Goal: Task Accomplishment & Management: Manage account settings

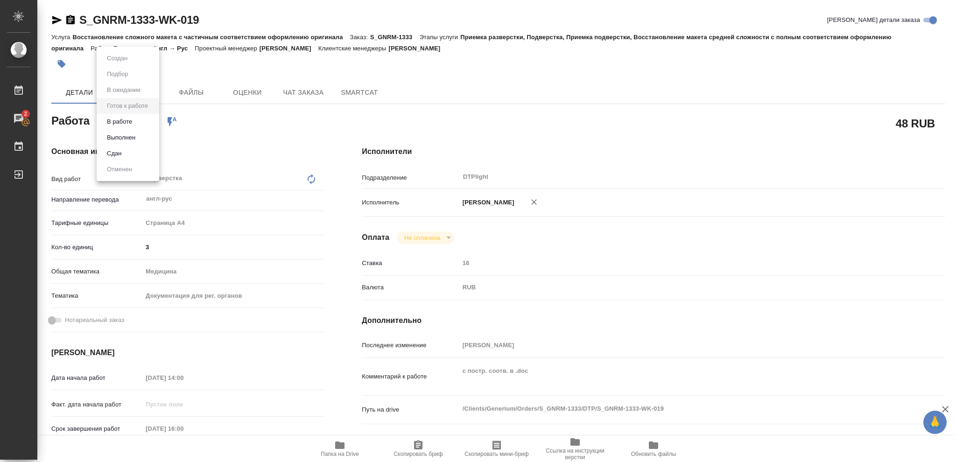
click at [152, 120] on body "🙏 .cls-1 fill:#fff; AWATERA Vasileva Olga Работы 2 Чаты График Выйти S_GNRM-133…" at bounding box center [478, 231] width 956 height 462
click at [116, 125] on button "В работе" at bounding box center [119, 122] width 31 height 10
type textarea "x"
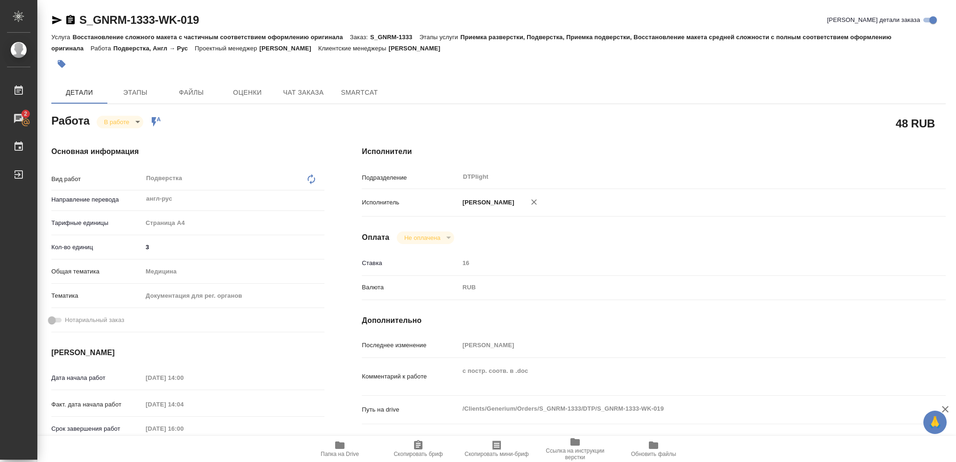
type textarea "x"
click at [69, 19] on icon "button" at bounding box center [70, 19] width 8 height 9
click at [342, 446] on icon "button" at bounding box center [339, 445] width 9 height 7
click at [337, 447] on icon "button" at bounding box center [339, 445] width 9 height 7
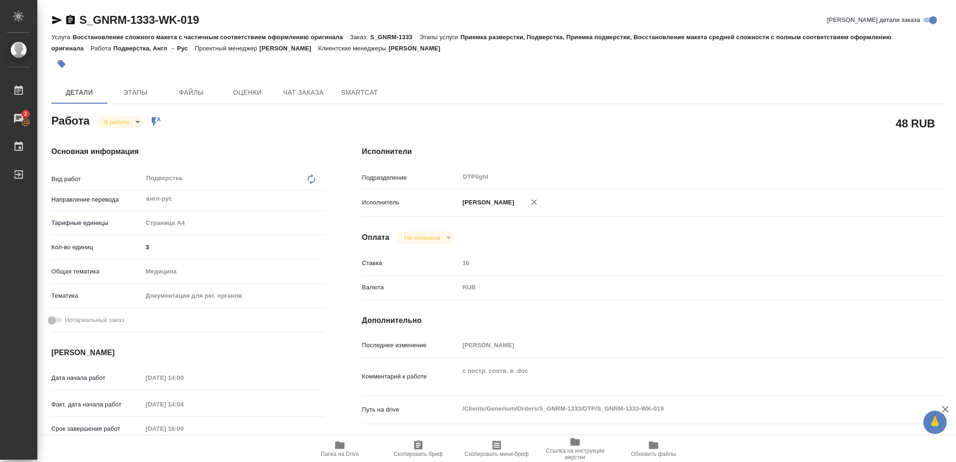
click at [335, 447] on icon "button" at bounding box center [339, 445] width 9 height 7
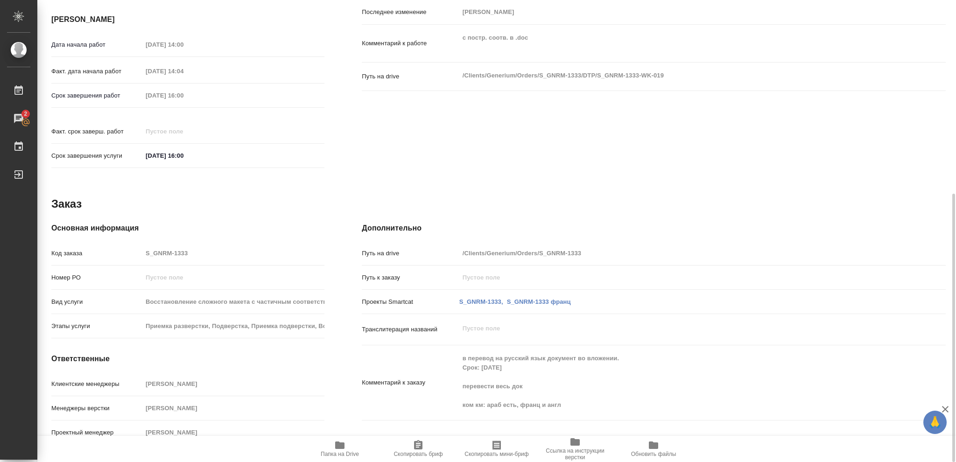
scroll to position [85, 0]
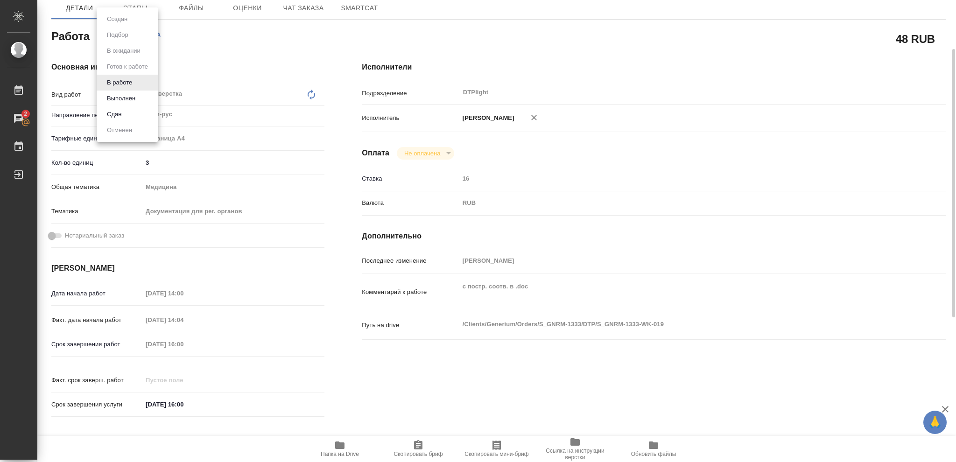
click at [136, 37] on body "🙏 .cls-1 fill:#fff; AWATERA Vasileva Olga Работы 2 Чаты График Выйти S_GNRM-133…" at bounding box center [478, 231] width 956 height 462
click at [122, 97] on button "Выполнен" at bounding box center [121, 98] width 34 height 10
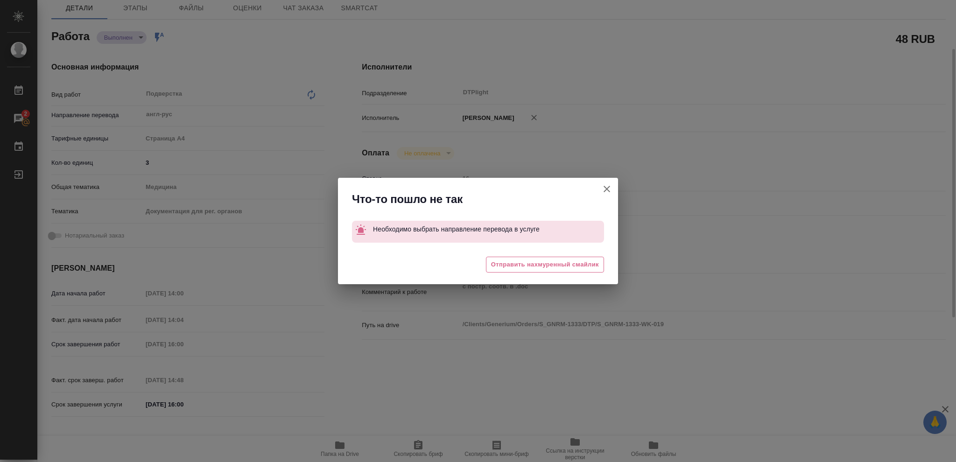
type textarea "x"
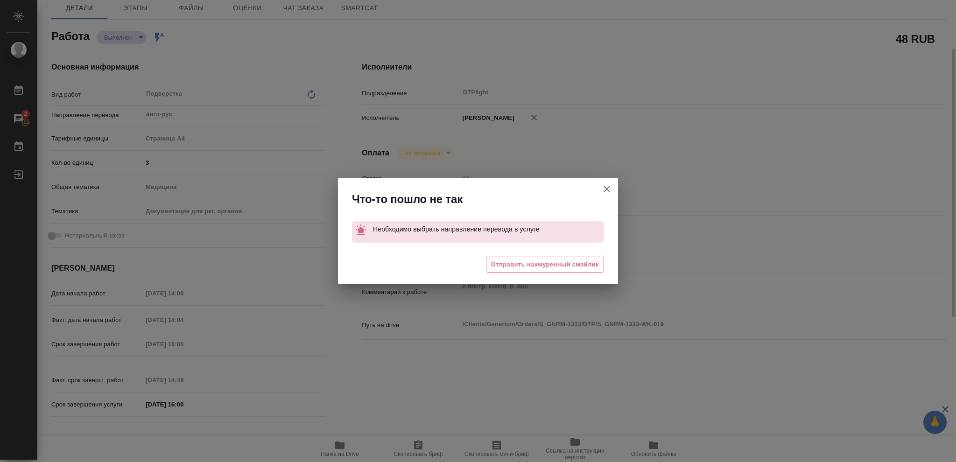
type textarea "x"
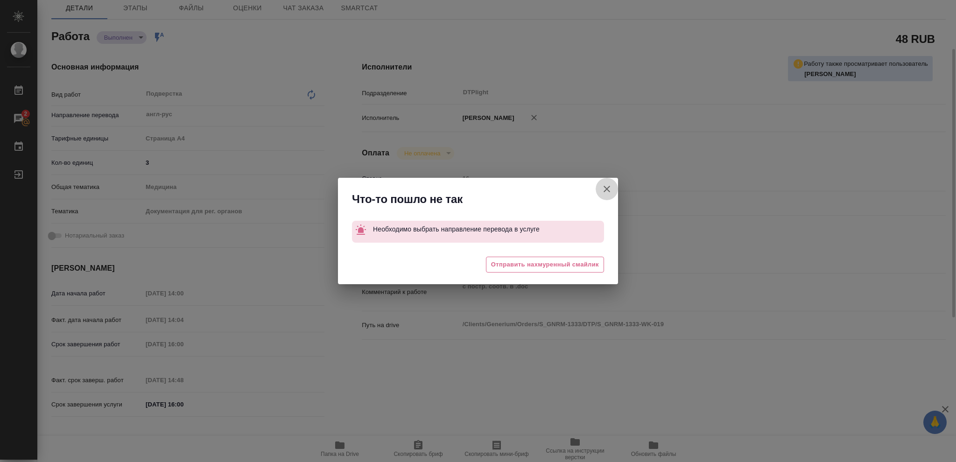
click at [606, 189] on icon "button" at bounding box center [606, 189] width 11 height 11
type textarea "x"
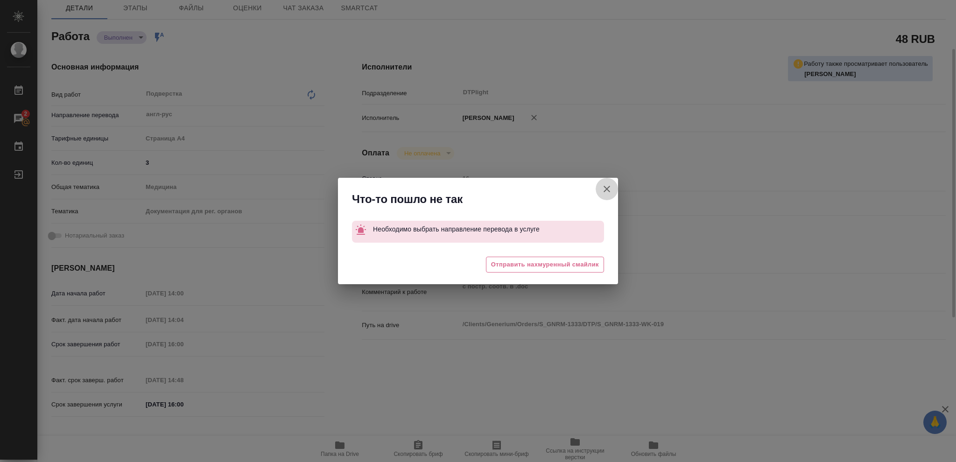
type textarea "x"
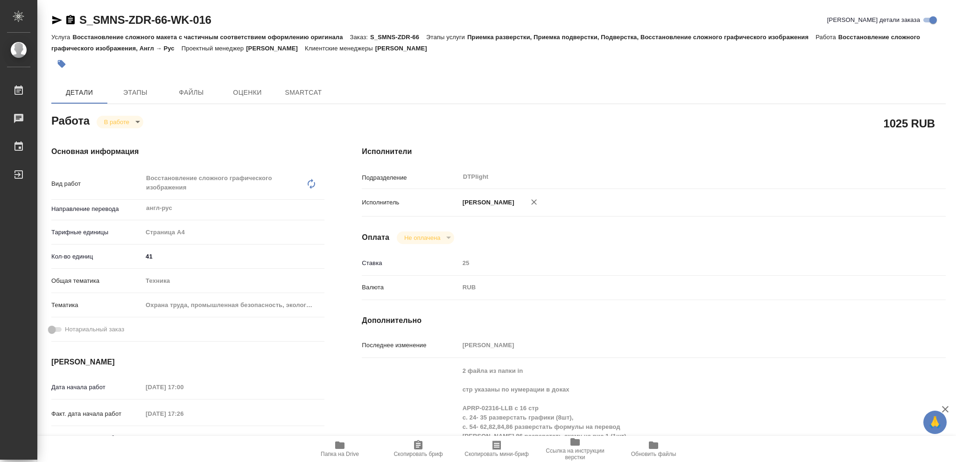
type textarea "x"
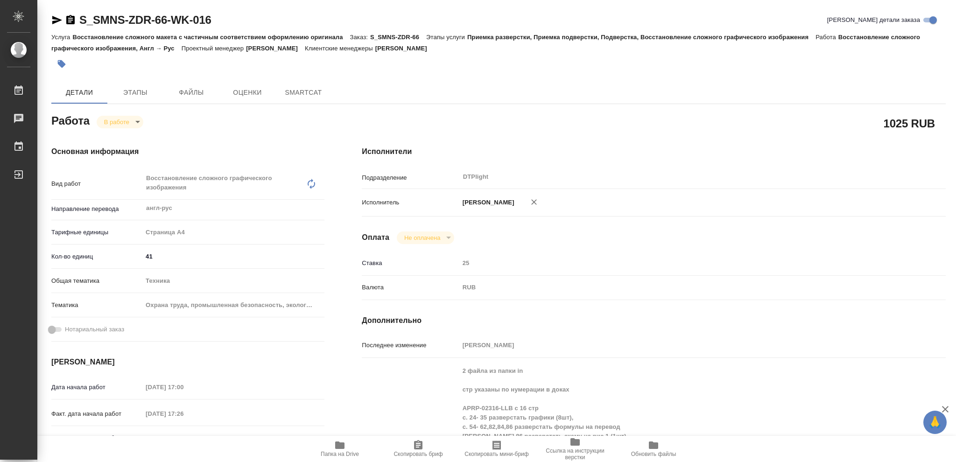
type textarea "x"
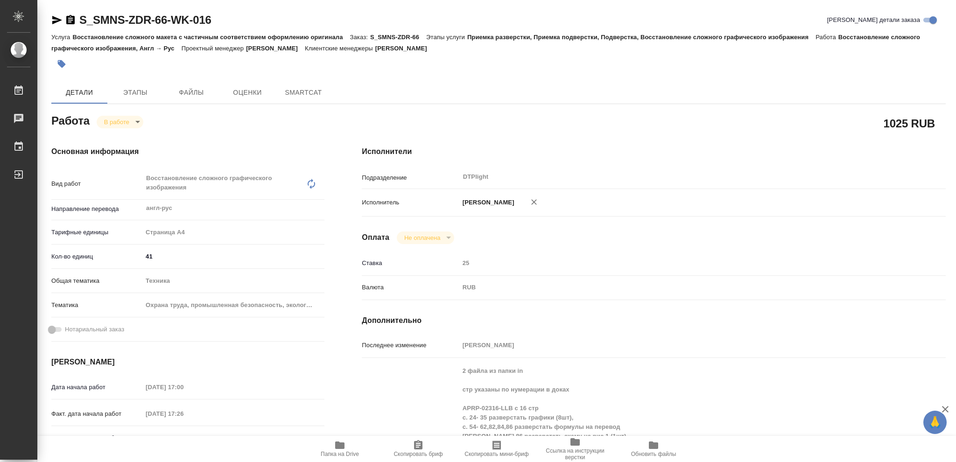
type textarea "x"
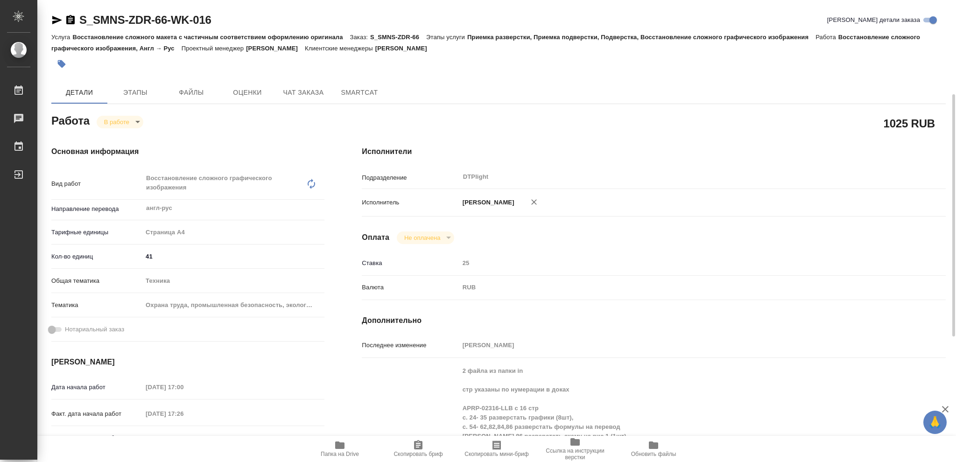
scroll to position [62, 0]
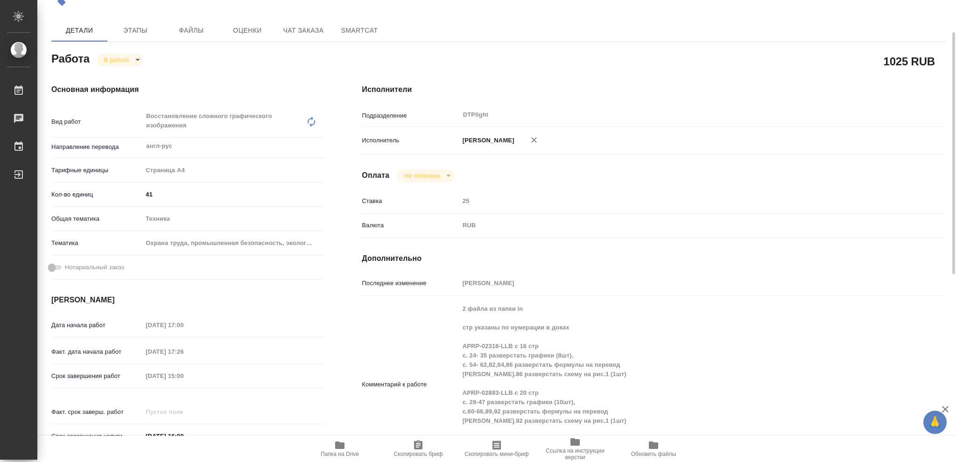
type textarea "x"
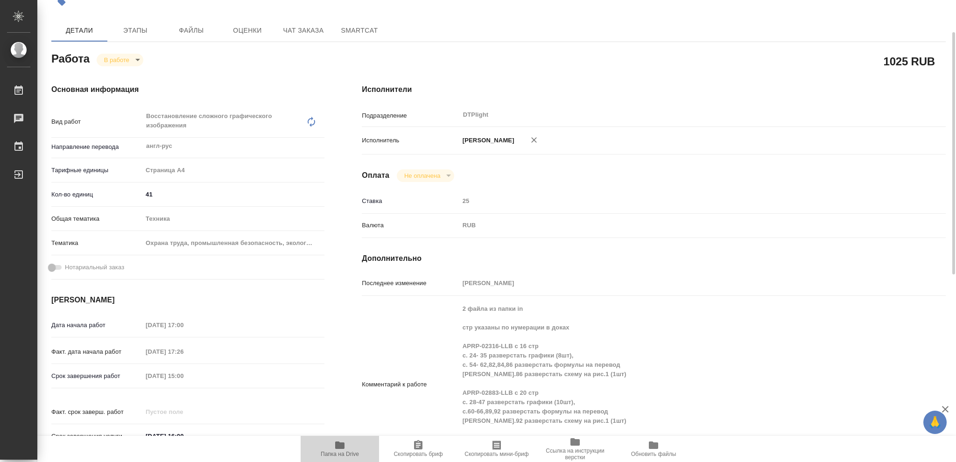
click at [339, 447] on icon "button" at bounding box center [339, 445] width 9 height 7
type textarea "x"
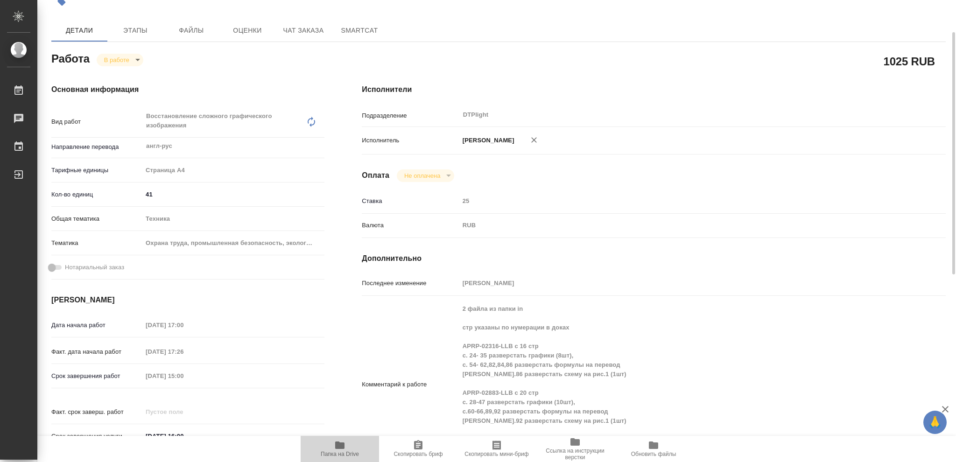
type textarea "x"
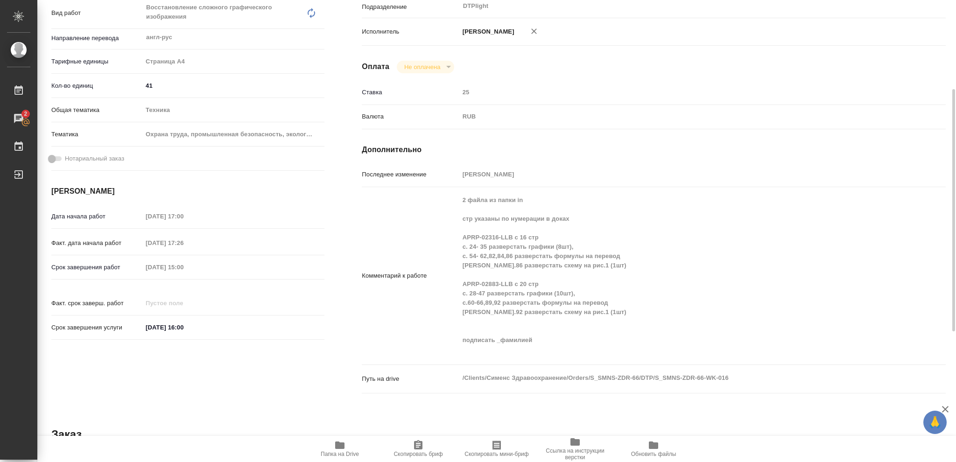
scroll to position [0, 0]
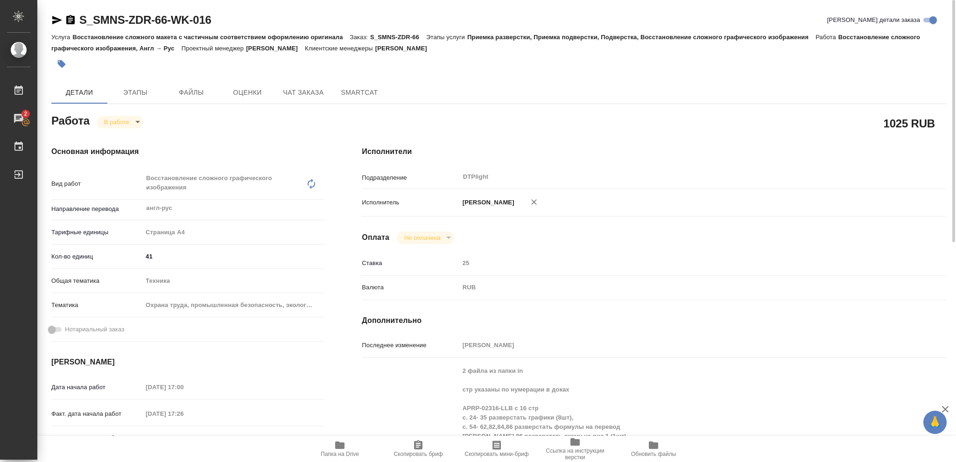
click at [137, 122] on body "🙏 .cls-1 fill:#fff; AWATERA Vasileva Olga Работы 2 Чаты График Выйти S_SMNS-ZDR…" at bounding box center [478, 231] width 956 height 462
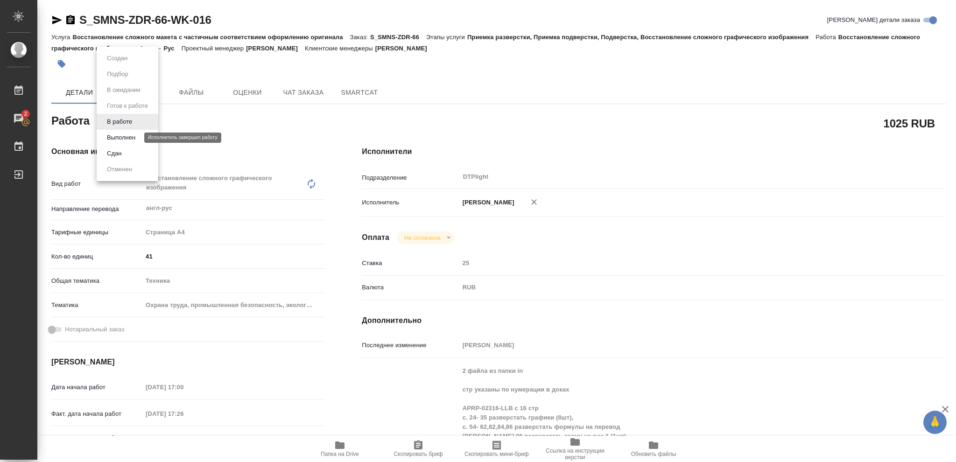
click at [130, 137] on button "Выполнен" at bounding box center [121, 138] width 34 height 10
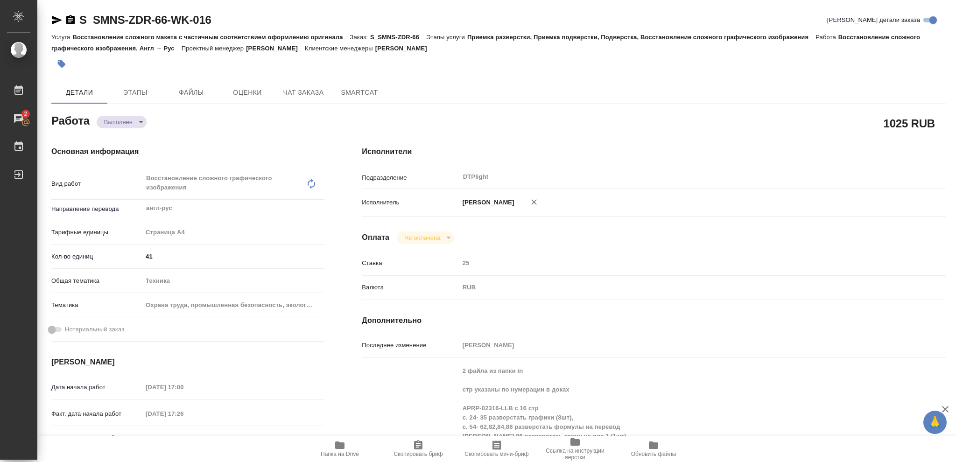
type textarea "x"
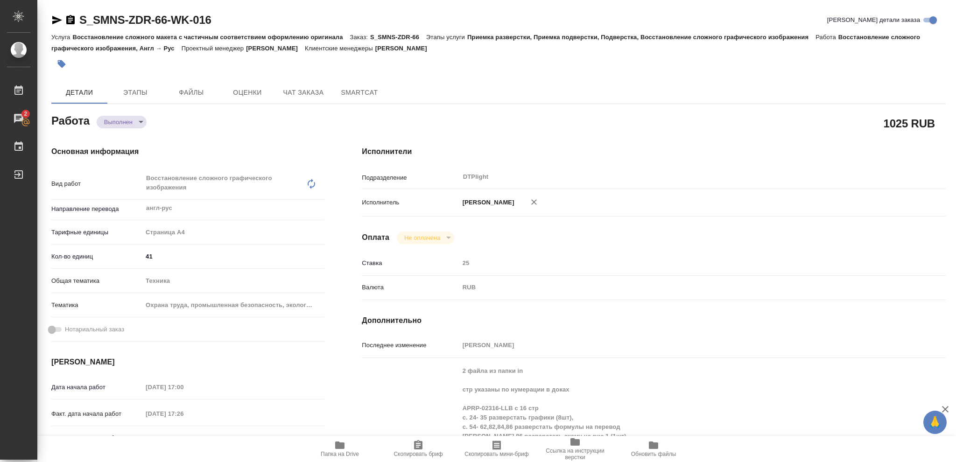
type textarea "x"
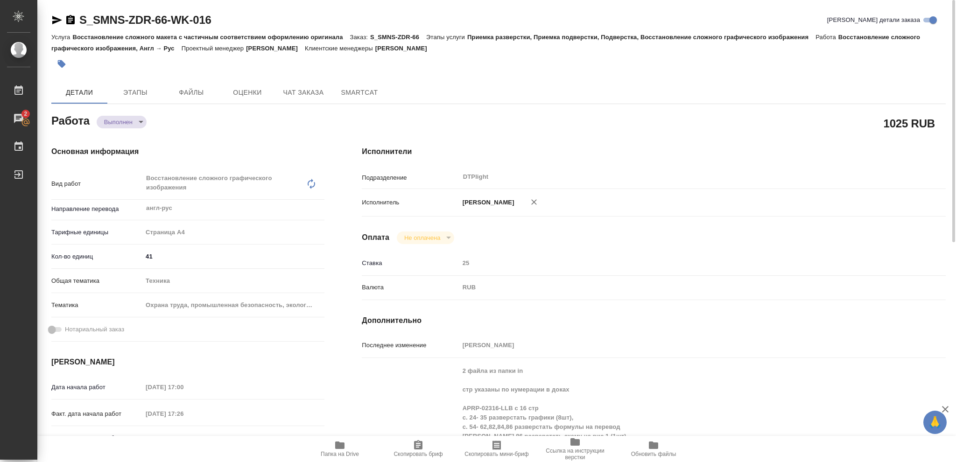
type textarea "x"
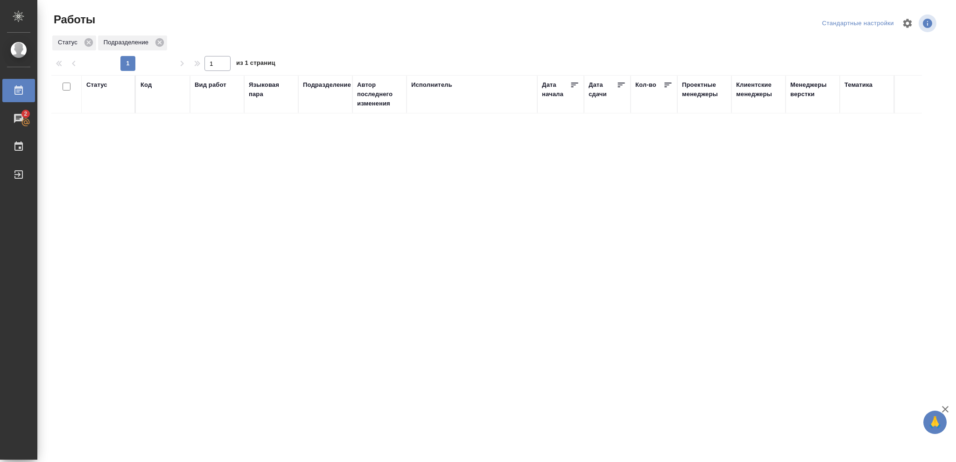
click at [90, 84] on div "Статус" at bounding box center [96, 84] width 21 height 9
click at [104, 111] on icon at bounding box center [103, 109] width 7 height 7
click at [102, 106] on icon at bounding box center [103, 106] width 7 height 7
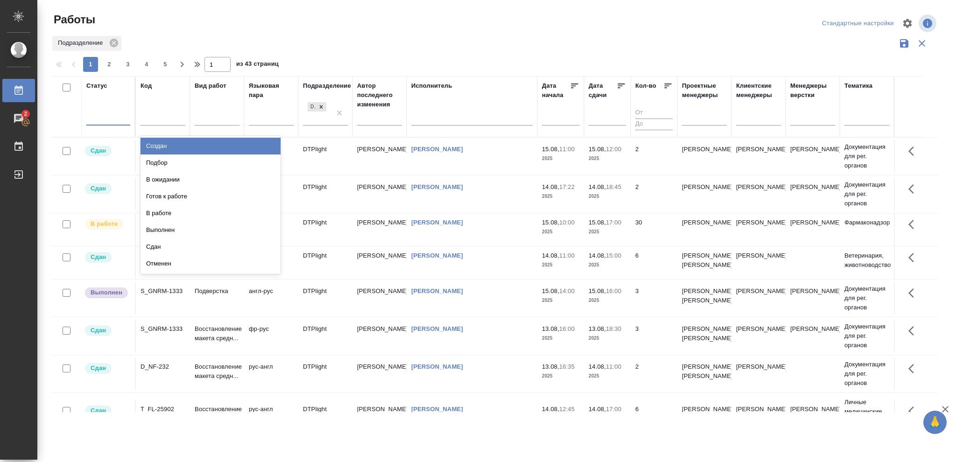
click at [102, 113] on div at bounding box center [108, 117] width 44 height 14
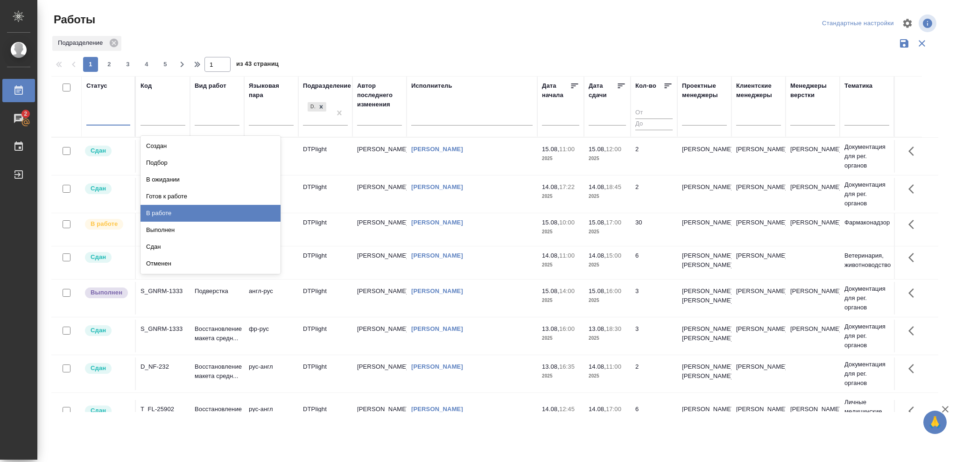
click at [157, 212] on div "В работе" at bounding box center [211, 213] width 140 height 17
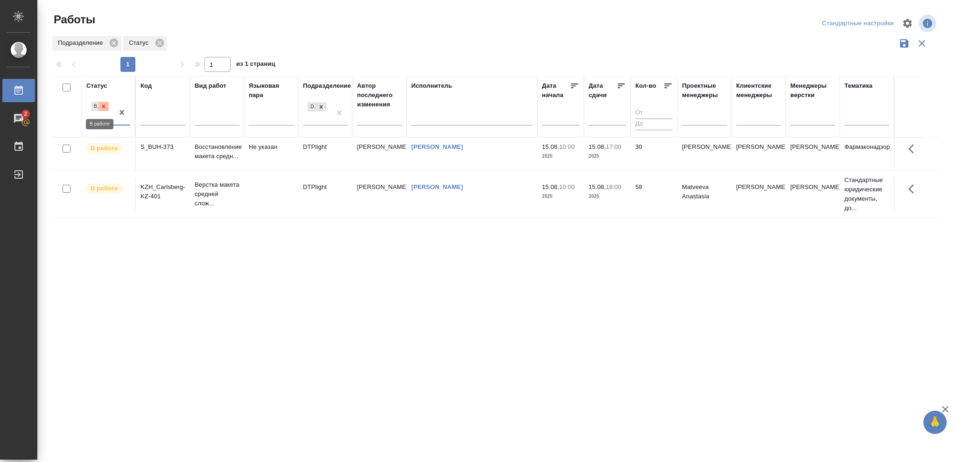
click at [106, 106] on icon at bounding box center [103, 106] width 7 height 7
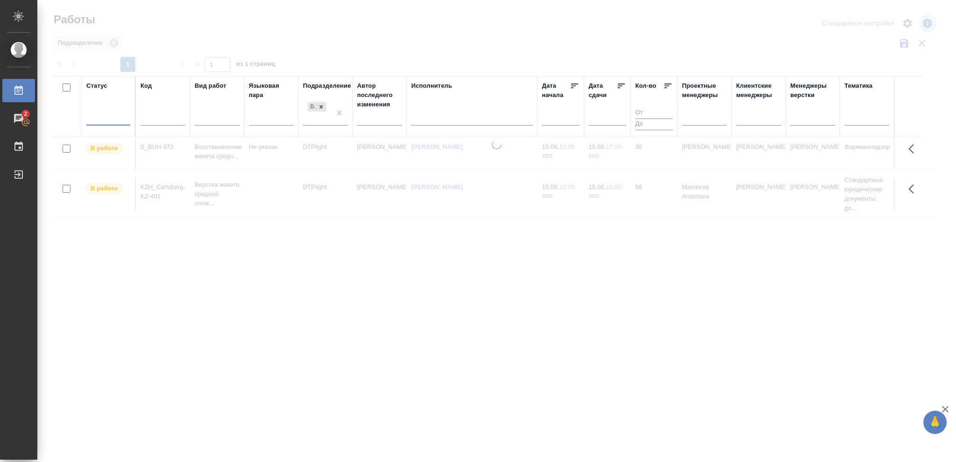
click at [102, 117] on div at bounding box center [108, 117] width 44 height 14
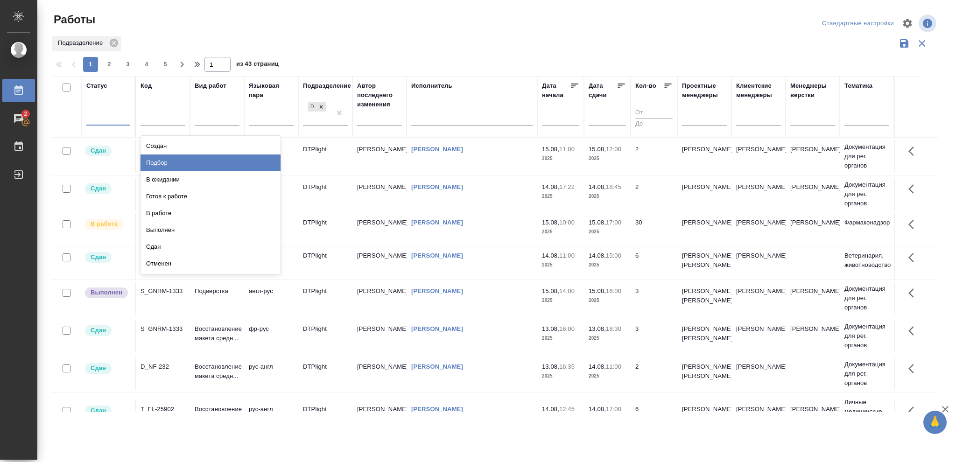
click at [156, 165] on div "Подбор" at bounding box center [211, 163] width 140 height 17
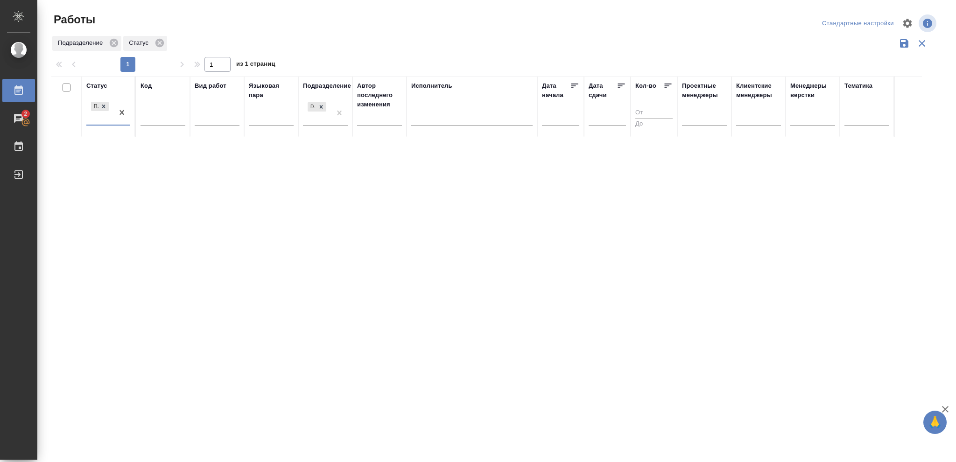
click at [318, 106] on icon at bounding box center [321, 107] width 7 height 7
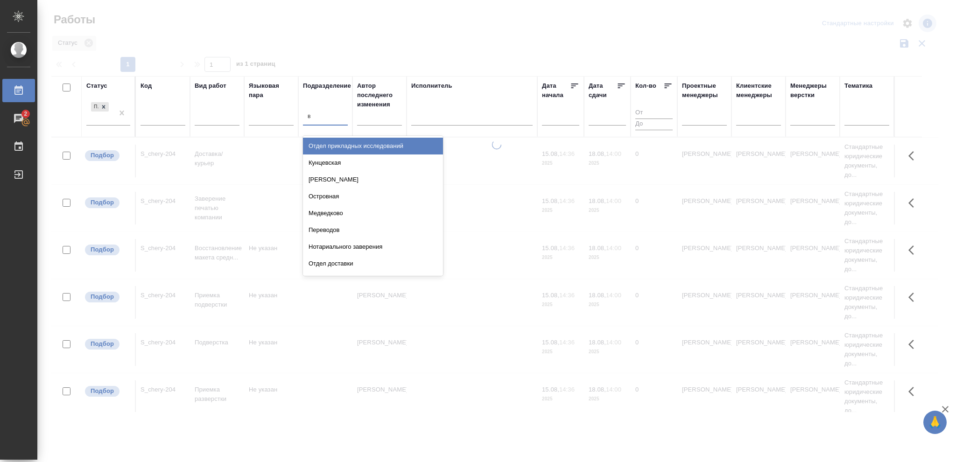
type input "ве"
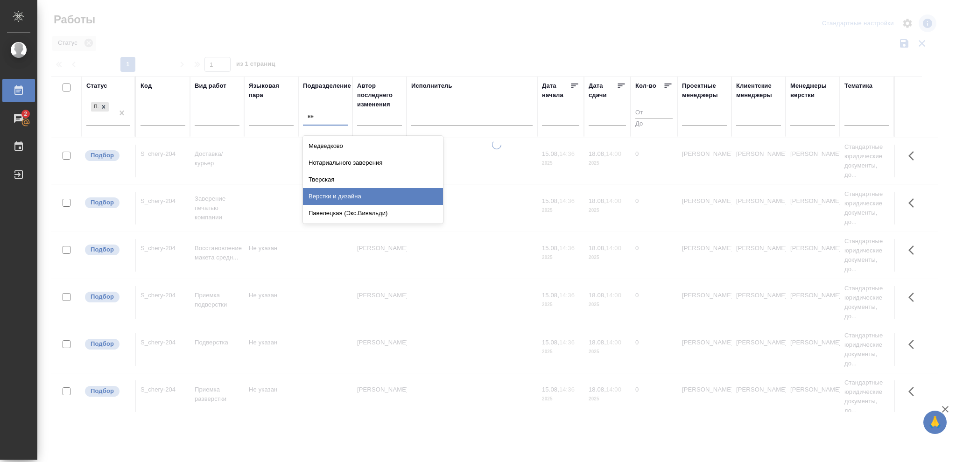
click at [350, 194] on div "Верстки и дизайна" at bounding box center [373, 196] width 140 height 17
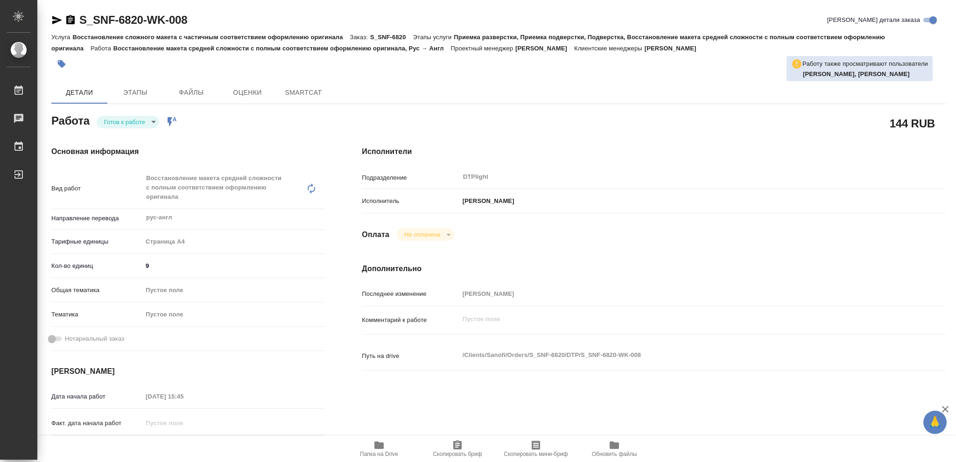
type textarea "x"
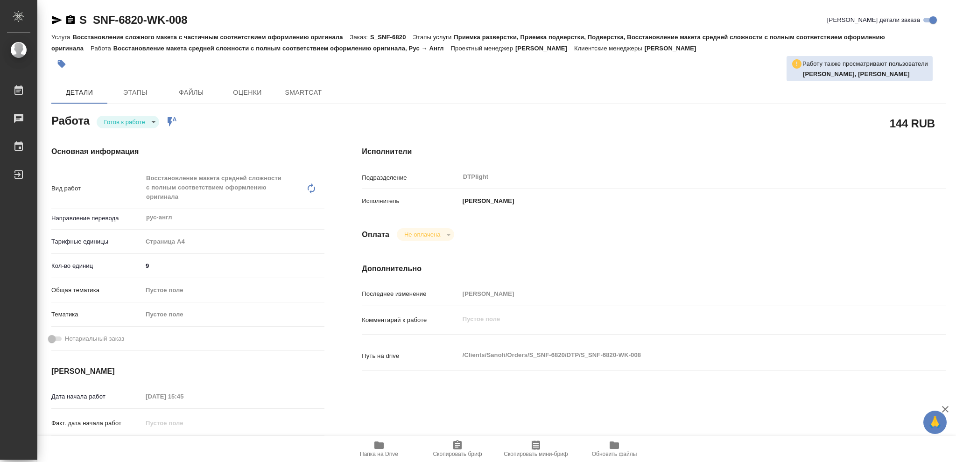
type textarea "x"
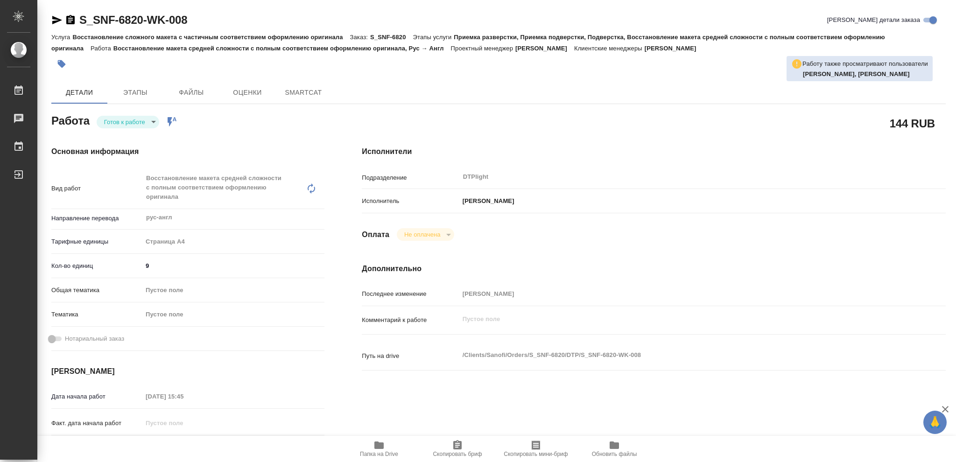
type textarea "x"
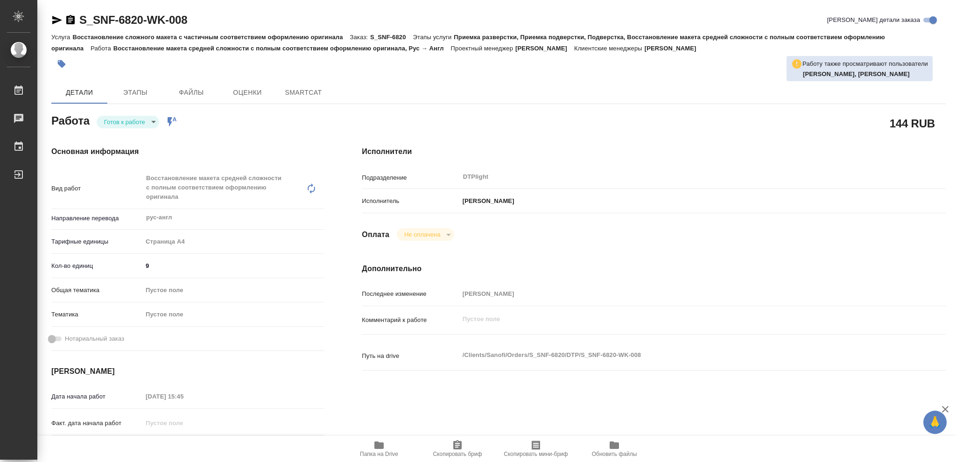
type textarea "x"
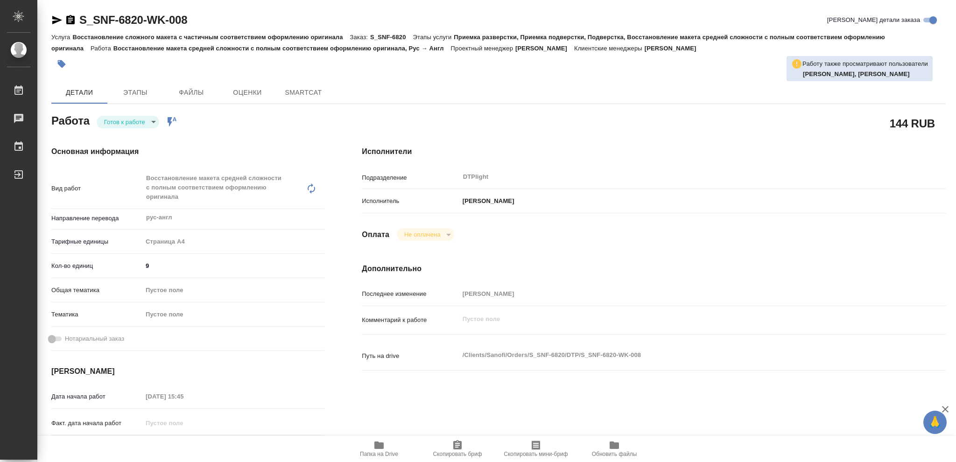
type textarea "x"
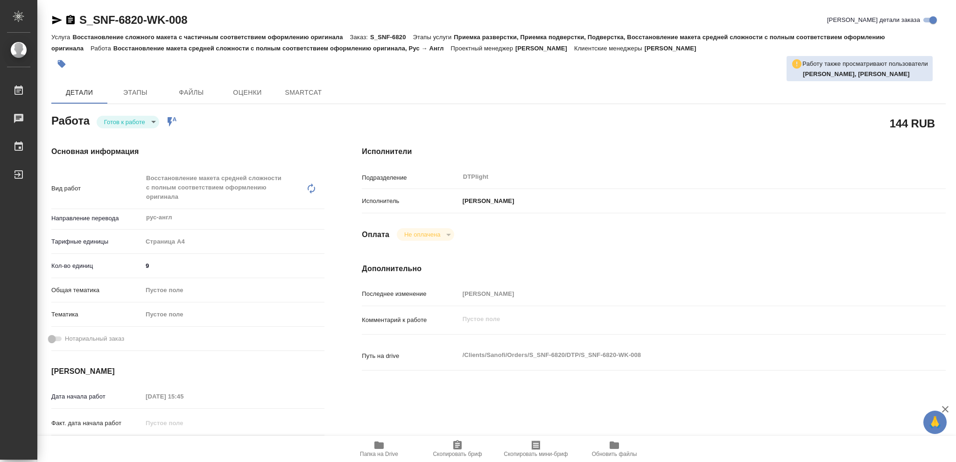
type textarea "x"
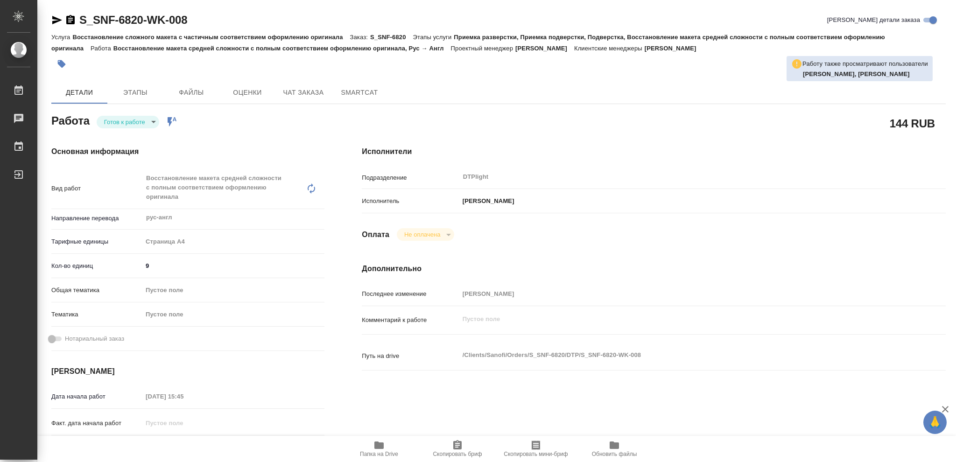
type textarea "x"
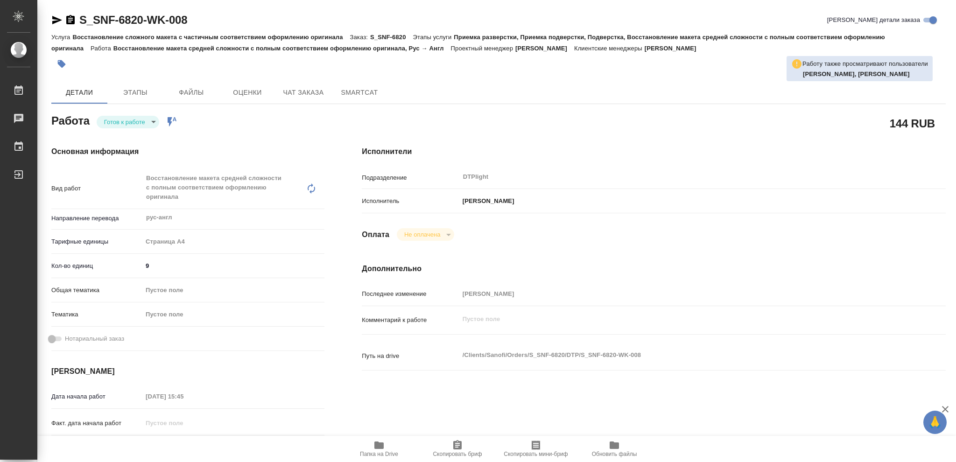
type textarea "x"
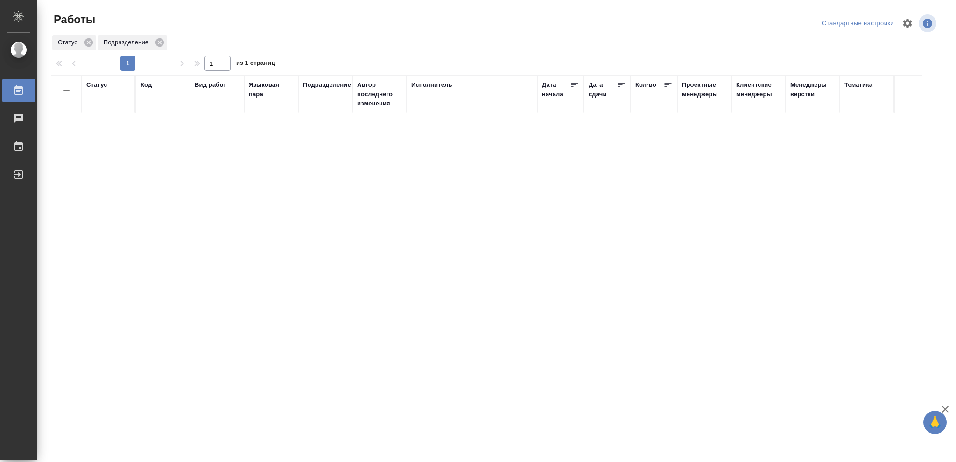
click at [93, 85] on div "Статус" at bounding box center [96, 84] width 21 height 9
drag, startPoint x: 101, startPoint y: 108, endPoint x: 144, endPoint y: 112, distance: 43.1
click at [101, 107] on icon at bounding box center [103, 109] width 7 height 7
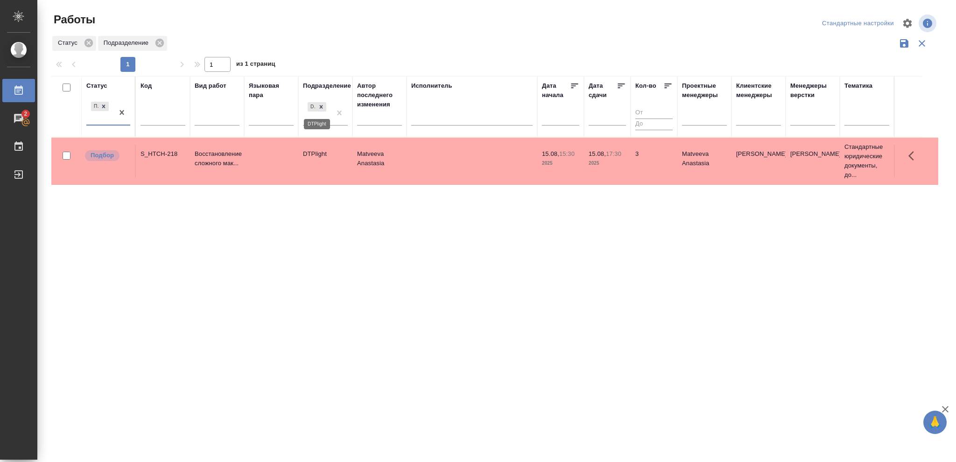
click at [321, 104] on icon at bounding box center [321, 107] width 7 height 7
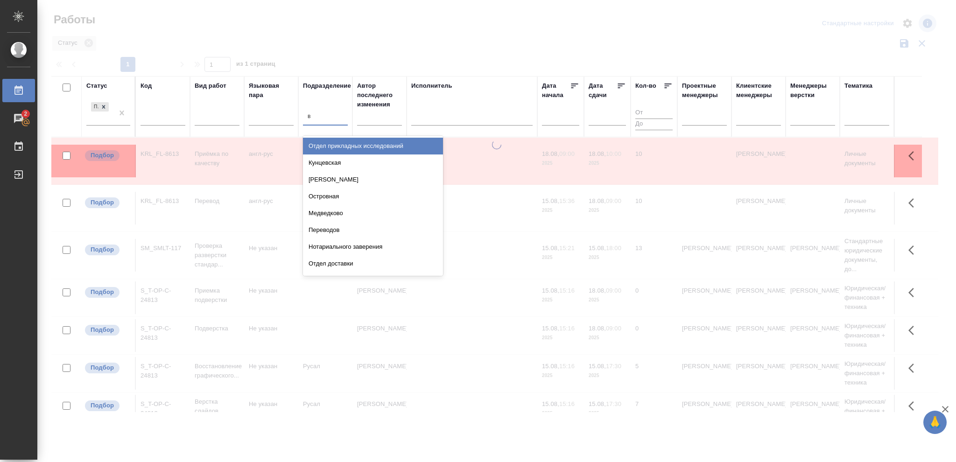
type input "ве"
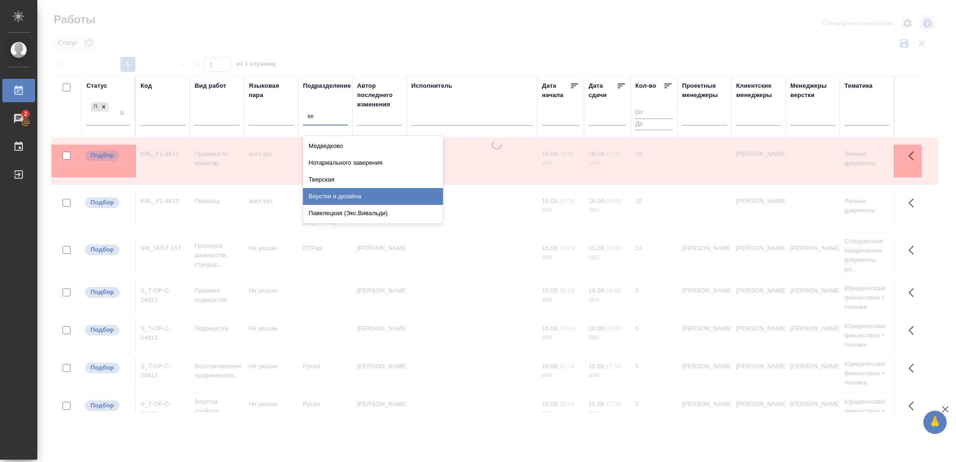
click at [346, 198] on div "Верстки и дизайна" at bounding box center [373, 196] width 140 height 17
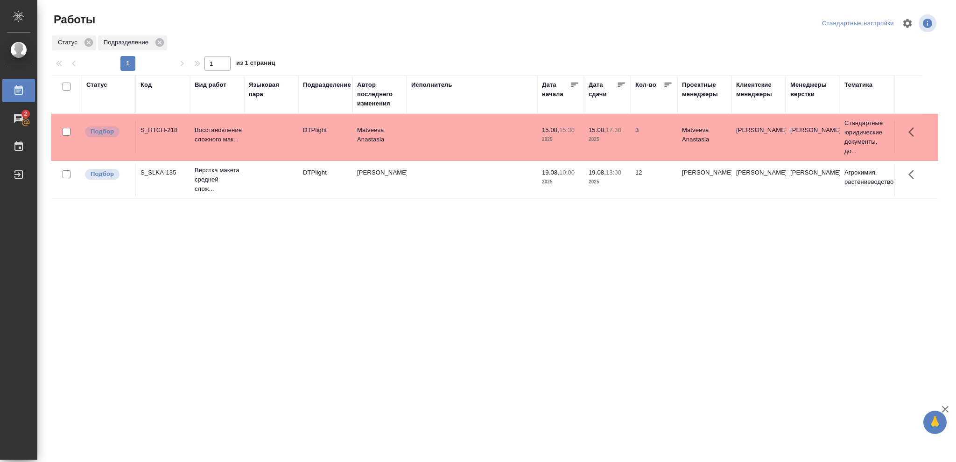
click at [624, 181] on p "2025" at bounding box center [607, 181] width 37 height 9
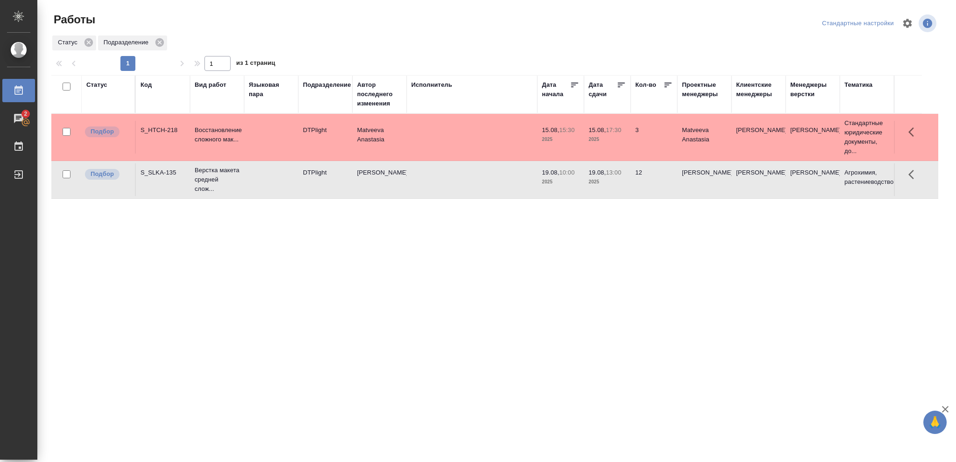
click at [624, 181] on p "2025" at bounding box center [607, 181] width 37 height 9
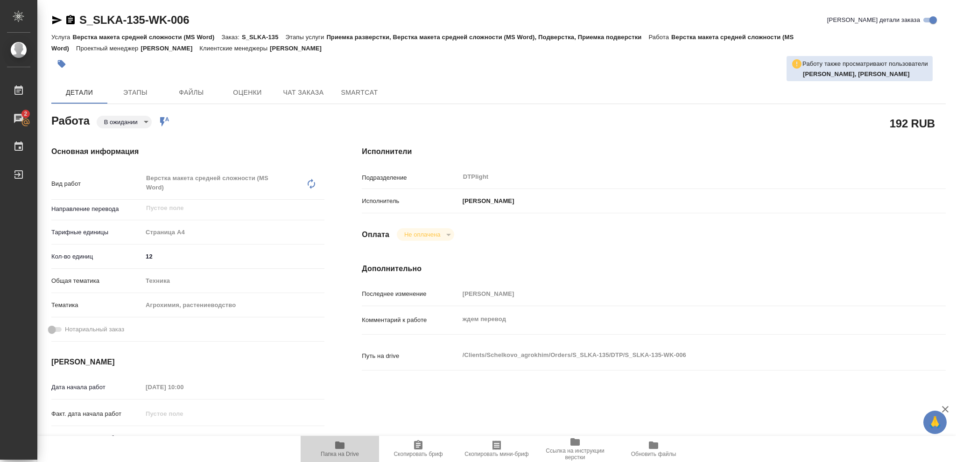
click at [343, 448] on icon "button" at bounding box center [339, 445] width 9 height 7
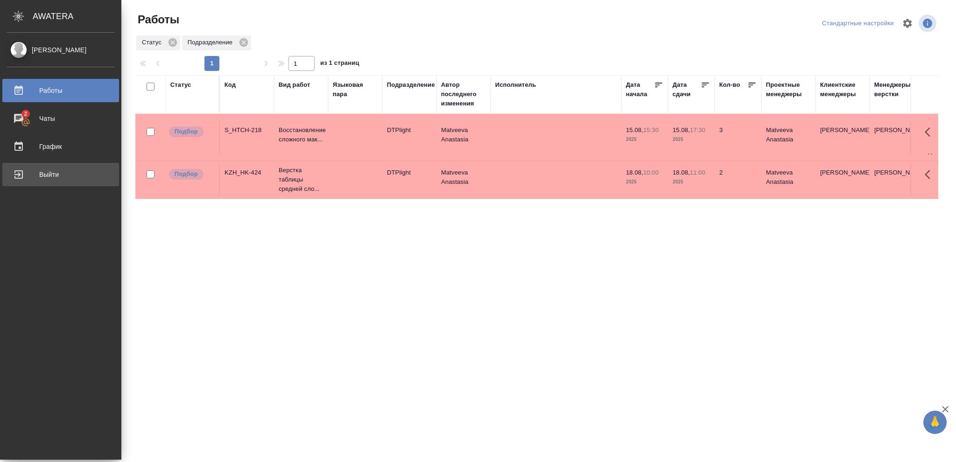
click at [45, 172] on div "Выйти" at bounding box center [60, 175] width 107 height 14
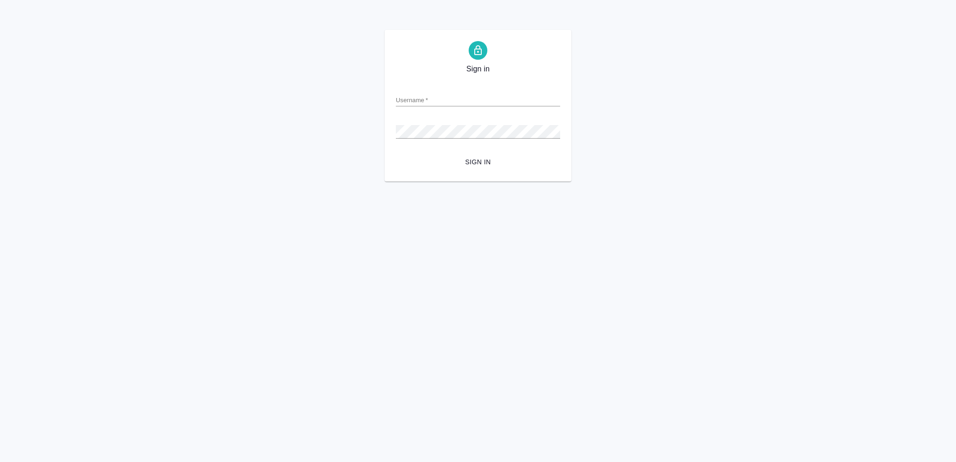
click at [409, 98] on input "Username   *" at bounding box center [478, 99] width 164 height 13
type input "o.vasileva@awatera.com"
click at [486, 163] on span "Sign in" at bounding box center [477, 162] width 149 height 12
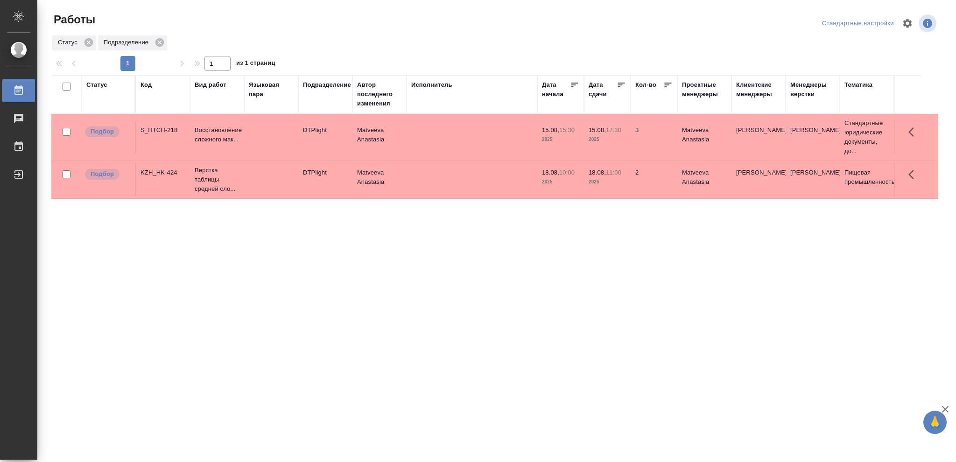
click at [92, 83] on div "Статус" at bounding box center [96, 84] width 21 height 9
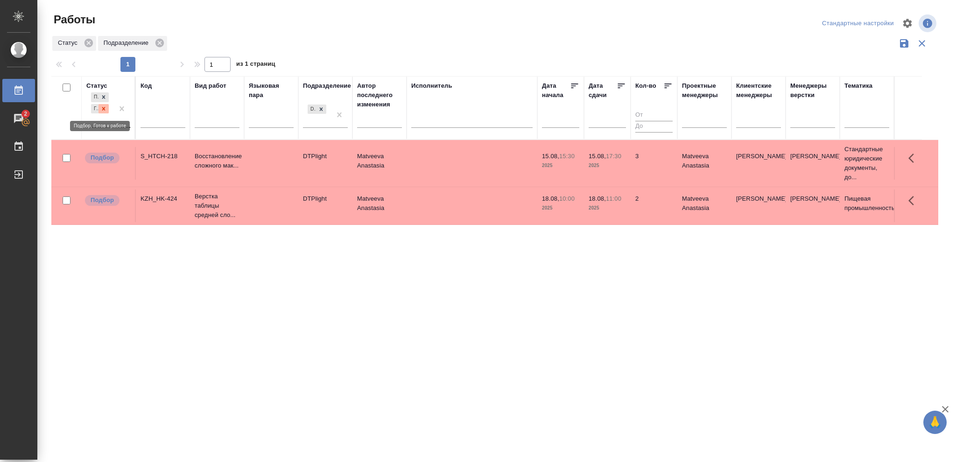
click at [102, 109] on icon at bounding box center [103, 109] width 7 height 7
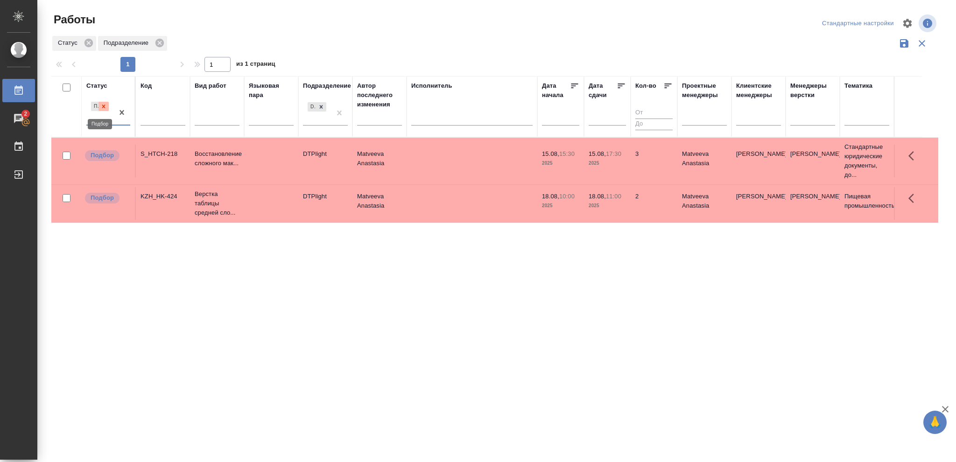
click at [103, 107] on icon at bounding box center [103, 106] width 7 height 7
